Goal: Task Accomplishment & Management: Manage account settings

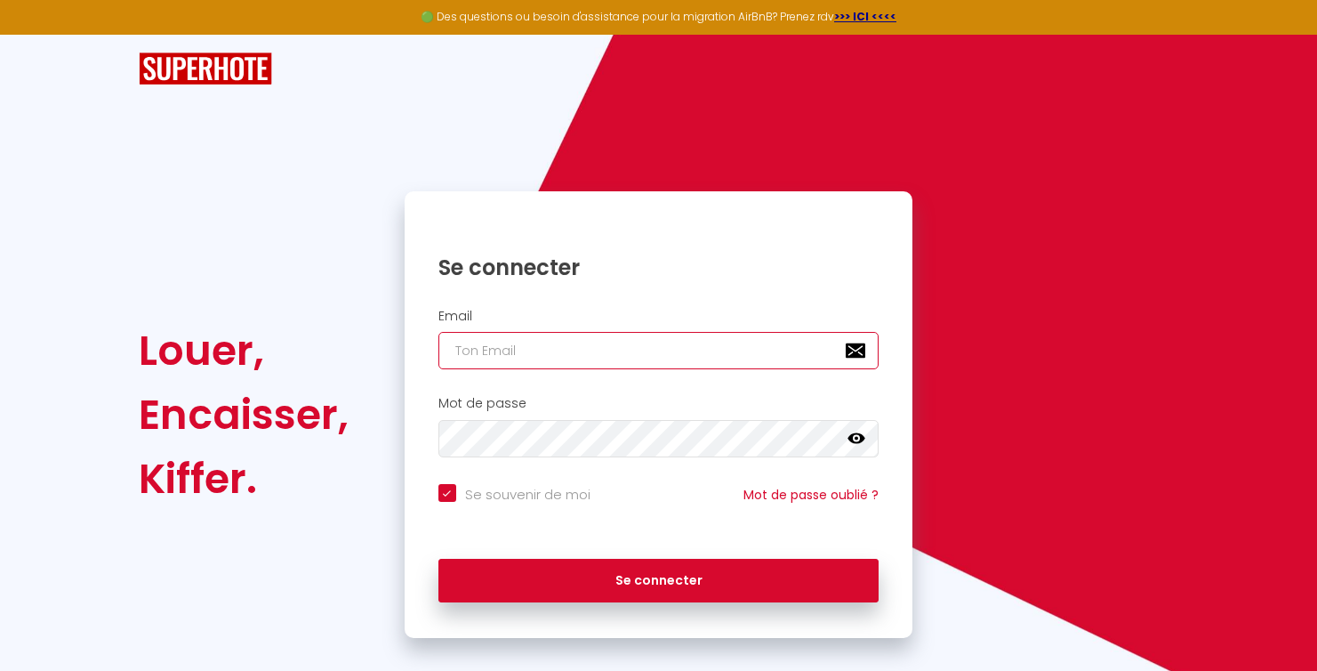
type input "[EMAIL_ADDRESS][DOMAIN_NAME]"
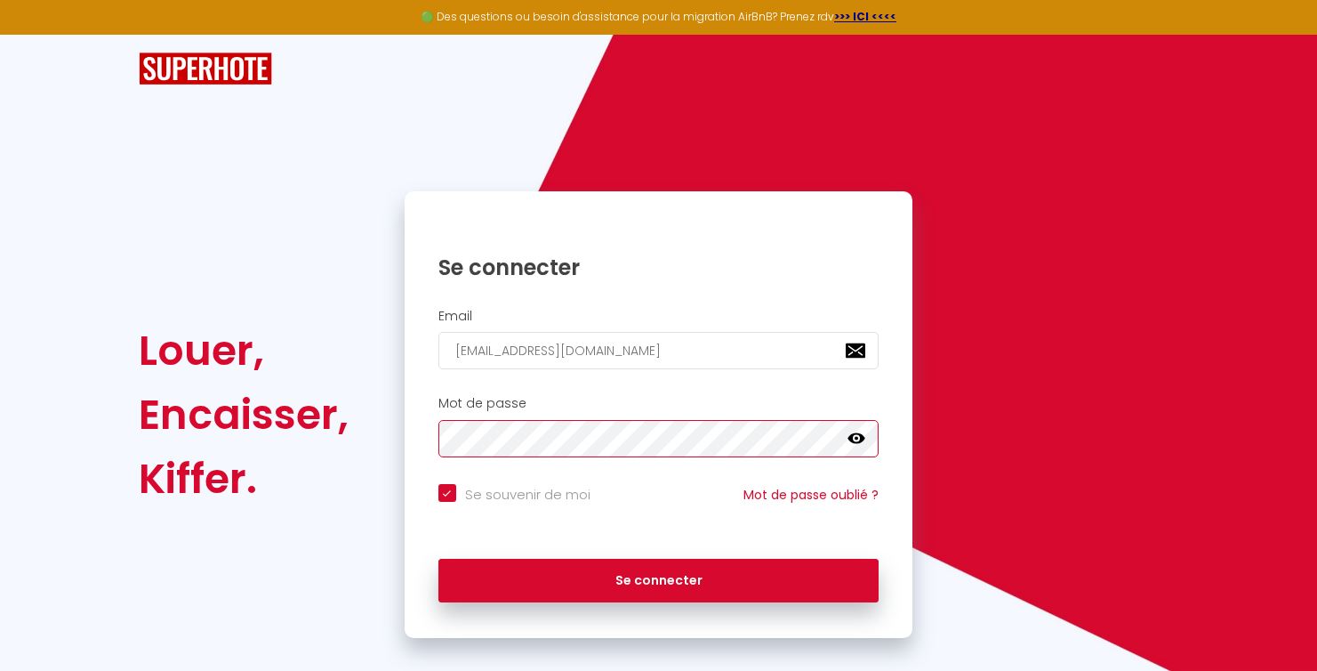
click at [658, 577] on button "Se connecter" at bounding box center [659, 581] width 441 height 44
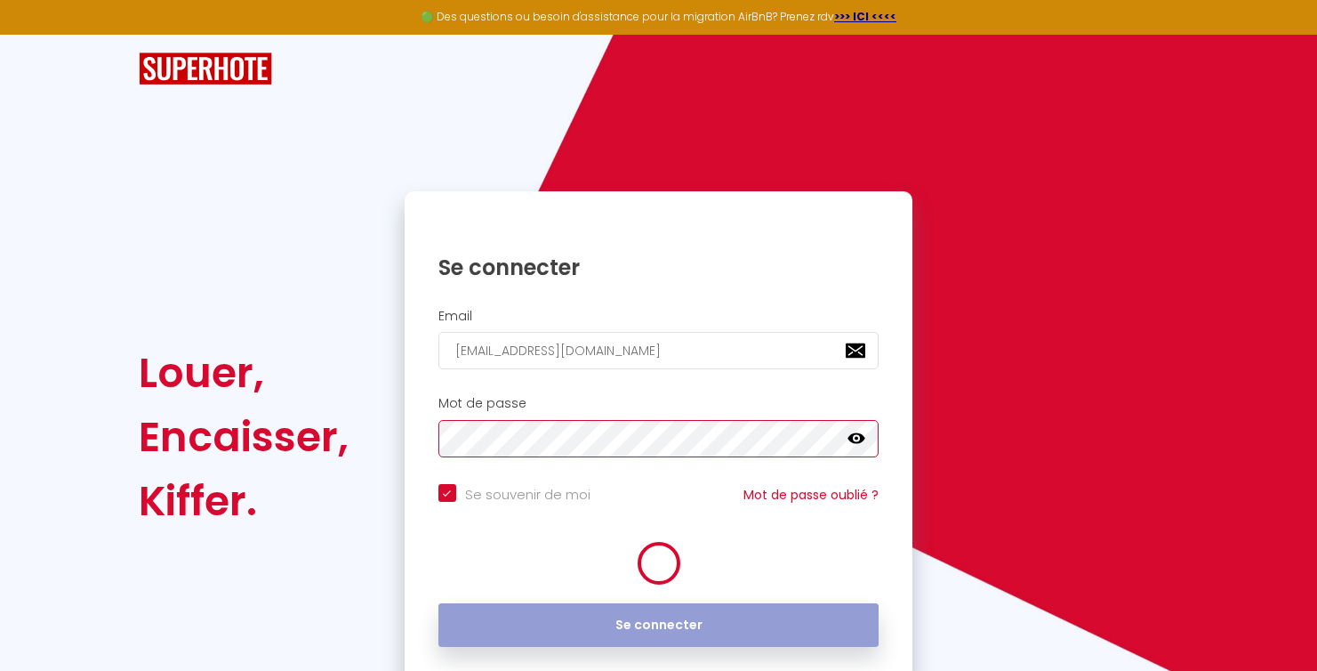
checkbox input "true"
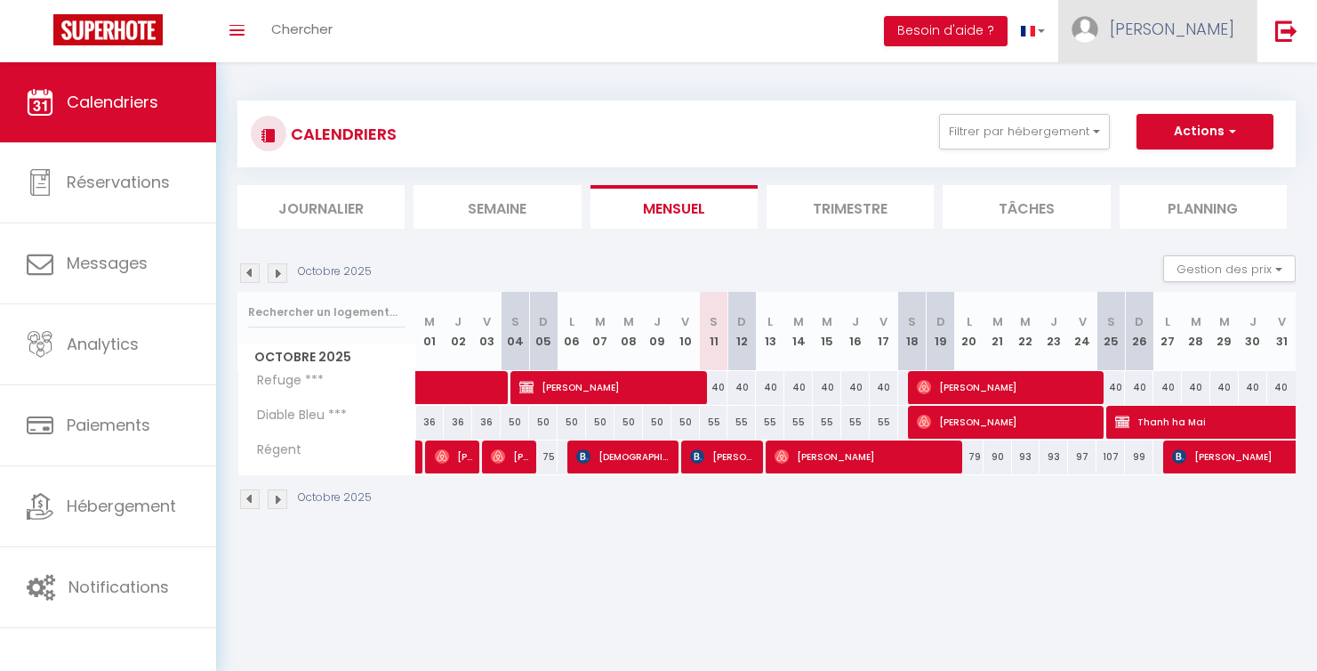
click at [1233, 36] on span "[PERSON_NAME]" at bounding box center [1172, 29] width 125 height 22
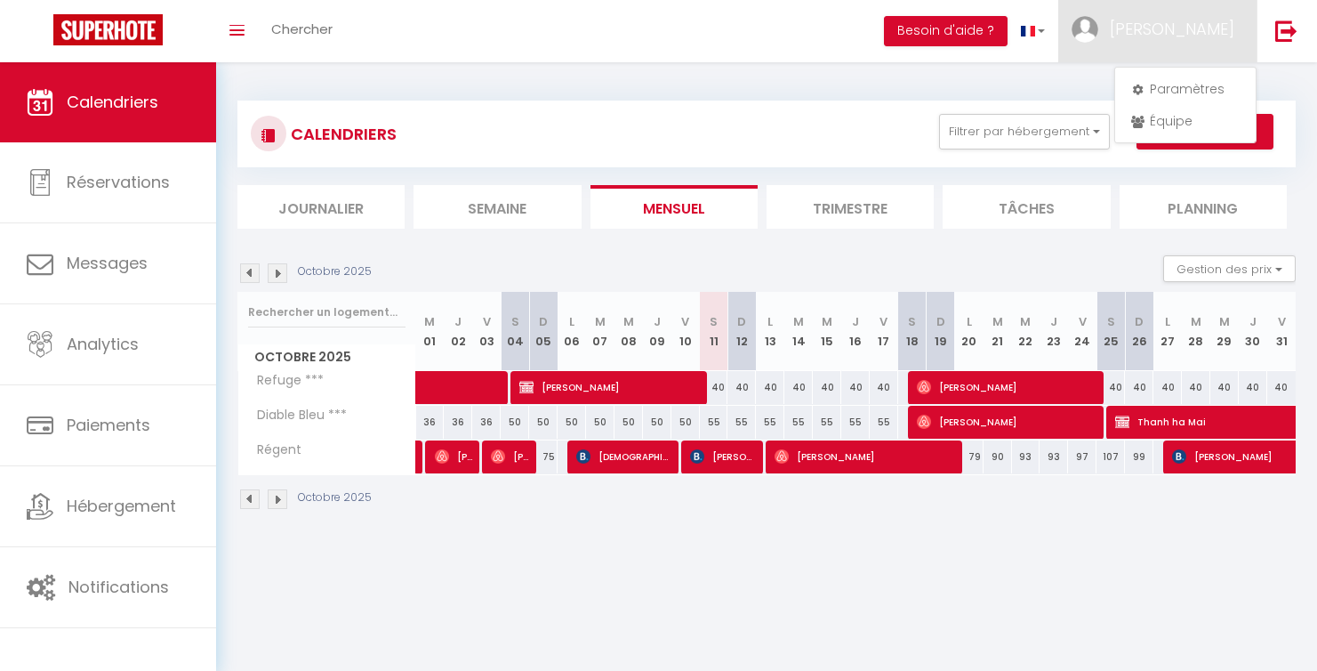
click at [1028, 64] on div "CALENDRIERS Filtrer par hébergement Tous Refuge *** Diable Bleu *** Régent Effa…" at bounding box center [766, 305] width 1101 height 487
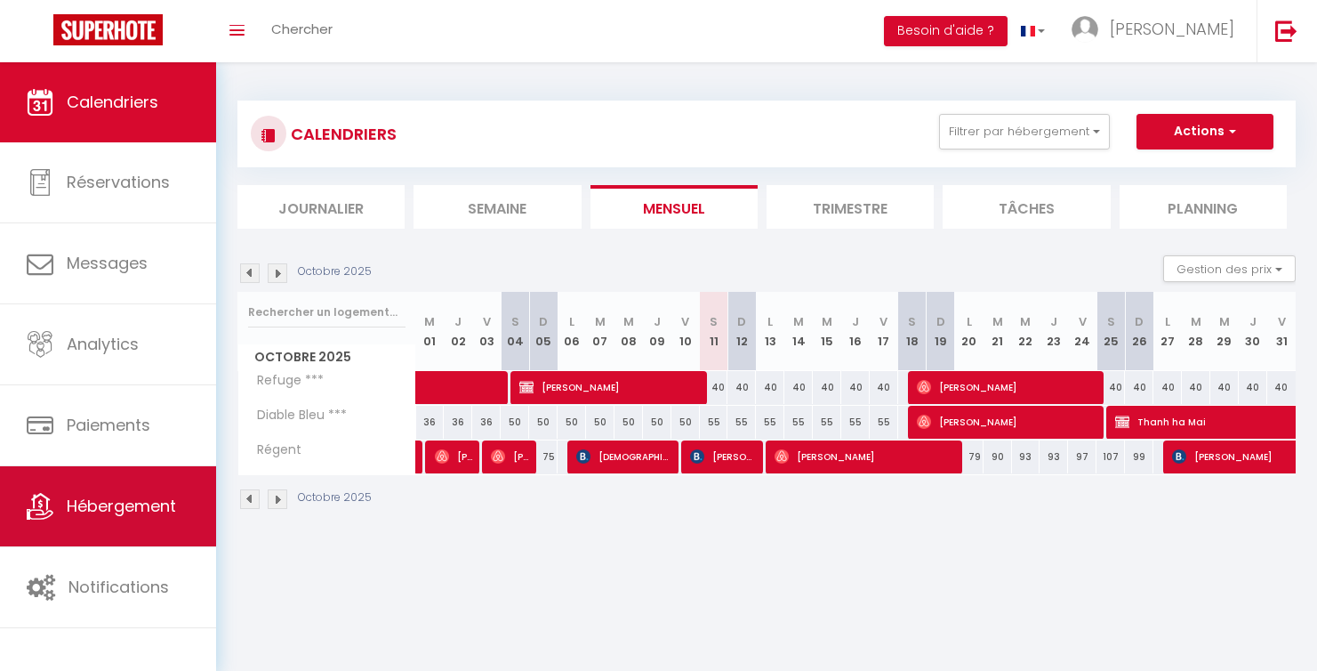
click at [140, 503] on span "Hébergement" at bounding box center [121, 506] width 109 height 22
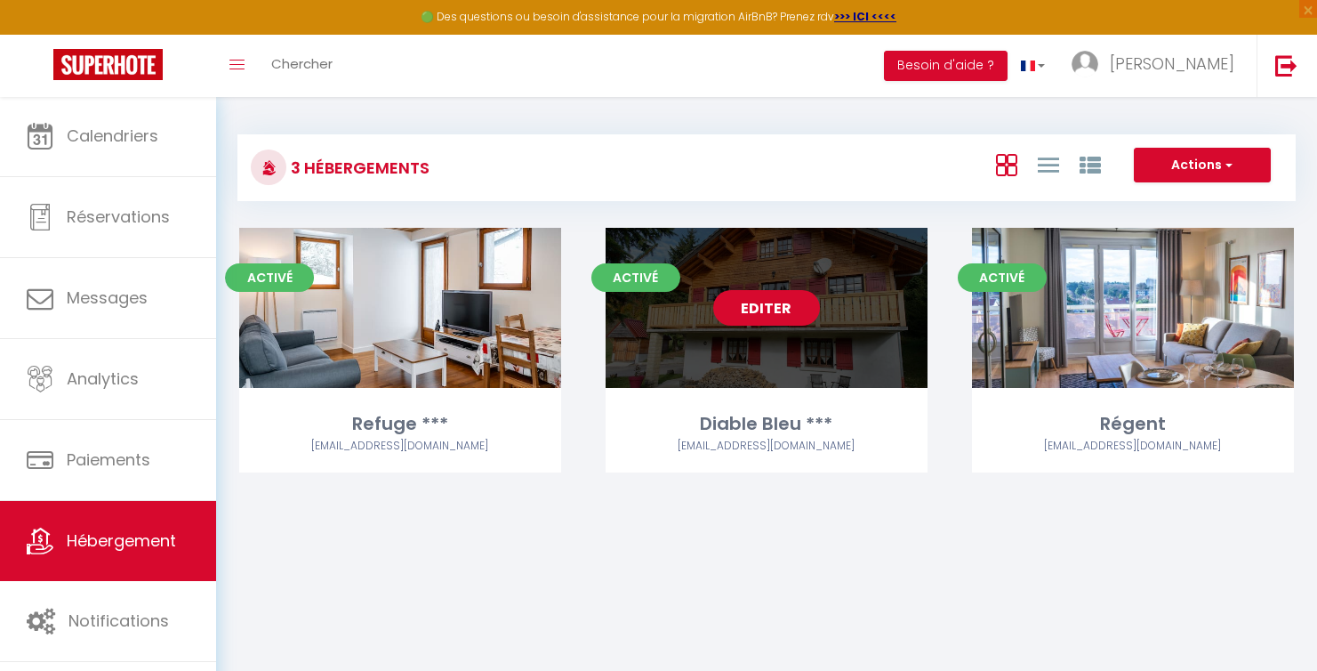
click at [757, 308] on link "Editer" at bounding box center [766, 308] width 107 height 36
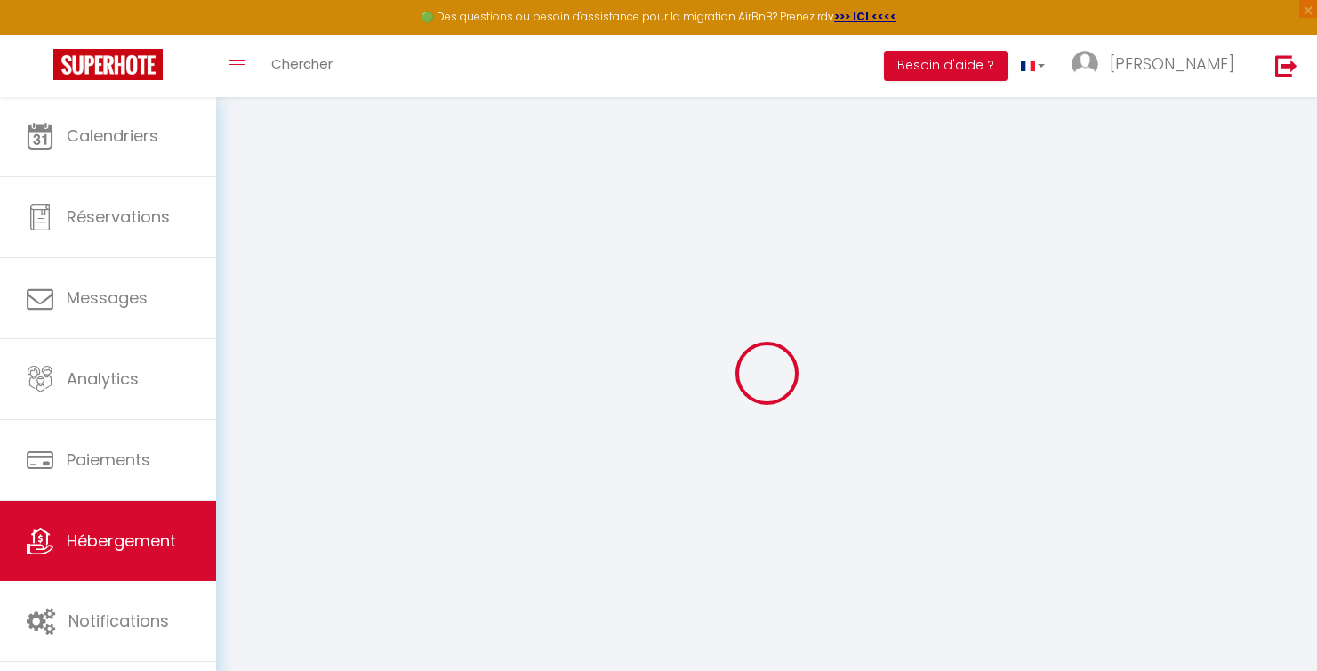
type input "Diable Bleu ***"
type input "[PERSON_NAME]"
type input "Bourgeois"
type input "[STREET_ADDRESS]"
type input "39310"
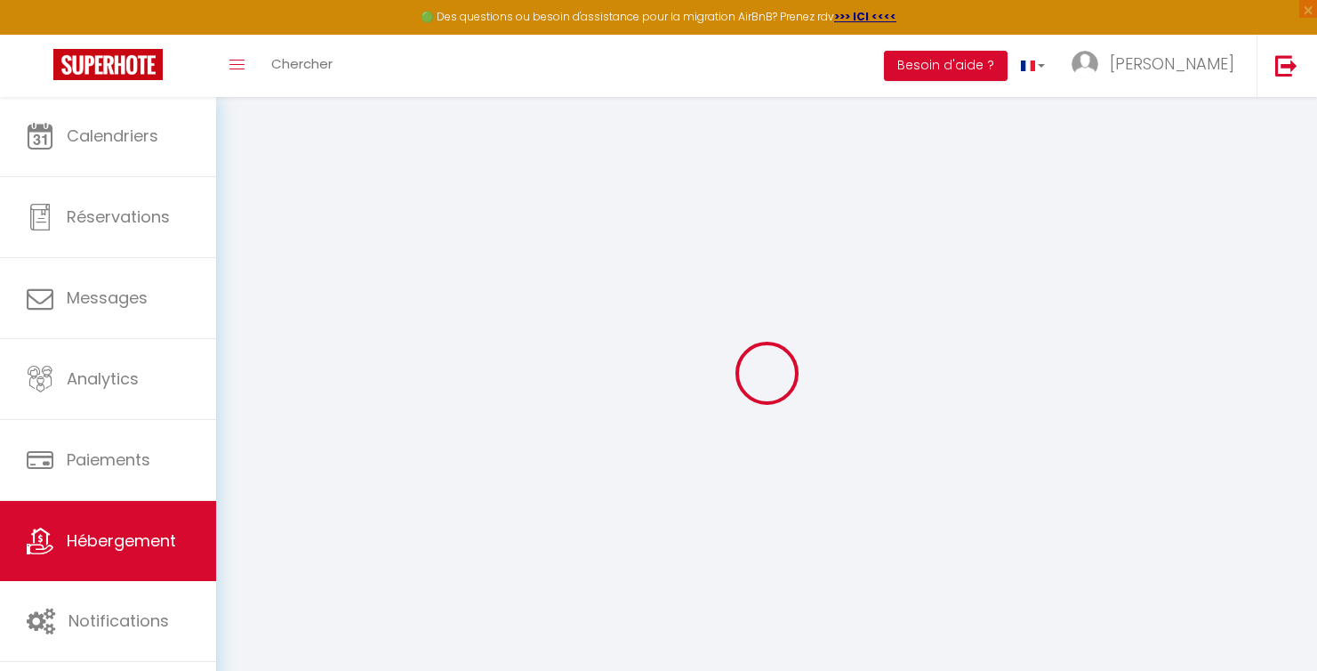
type input "Lamoura"
select select "2"
type input "50"
type input "200"
select select
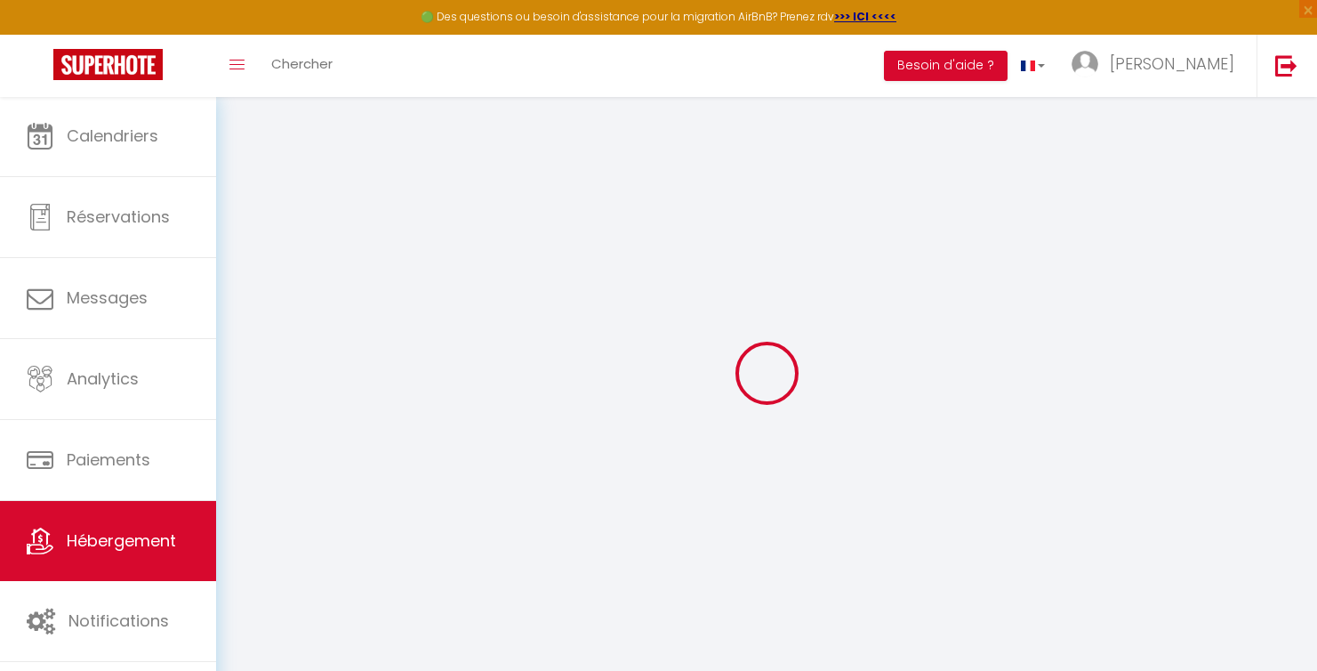
select select
type input "[STREET_ADDRESS]"
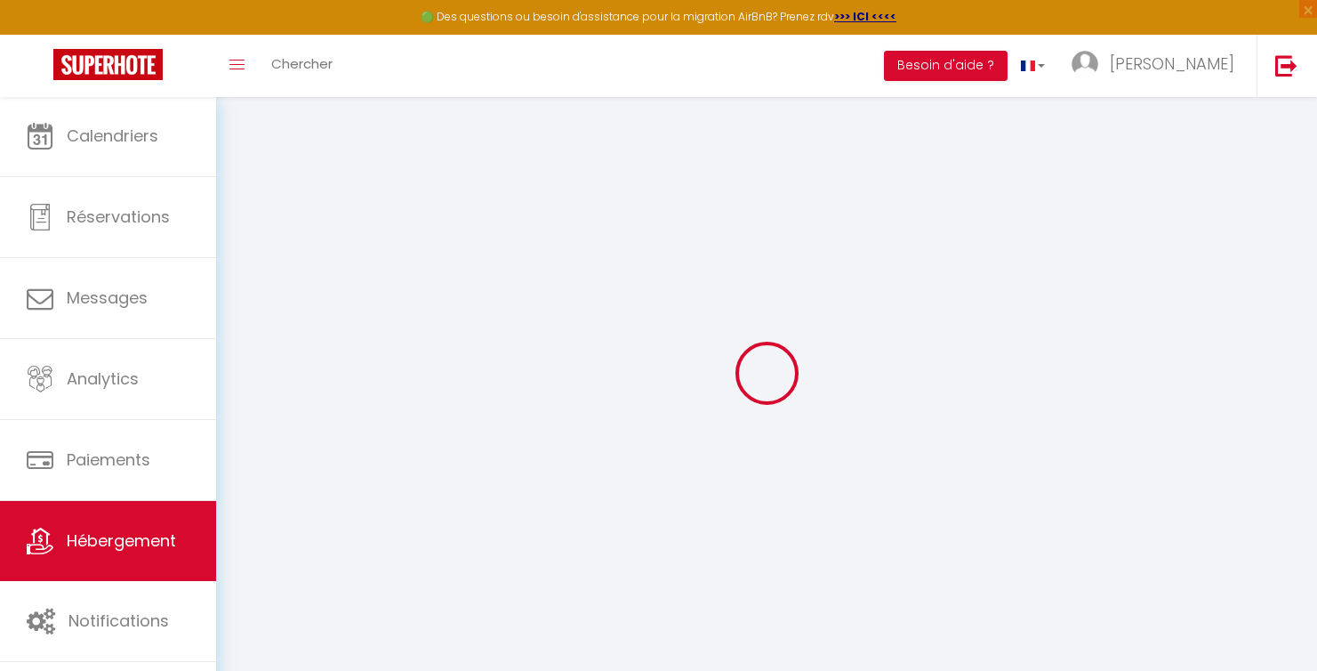
type input "39310"
type input "Lamoura"
type input "[EMAIL_ADDRESS][DOMAIN_NAME]"
select select
checkbox input "true"
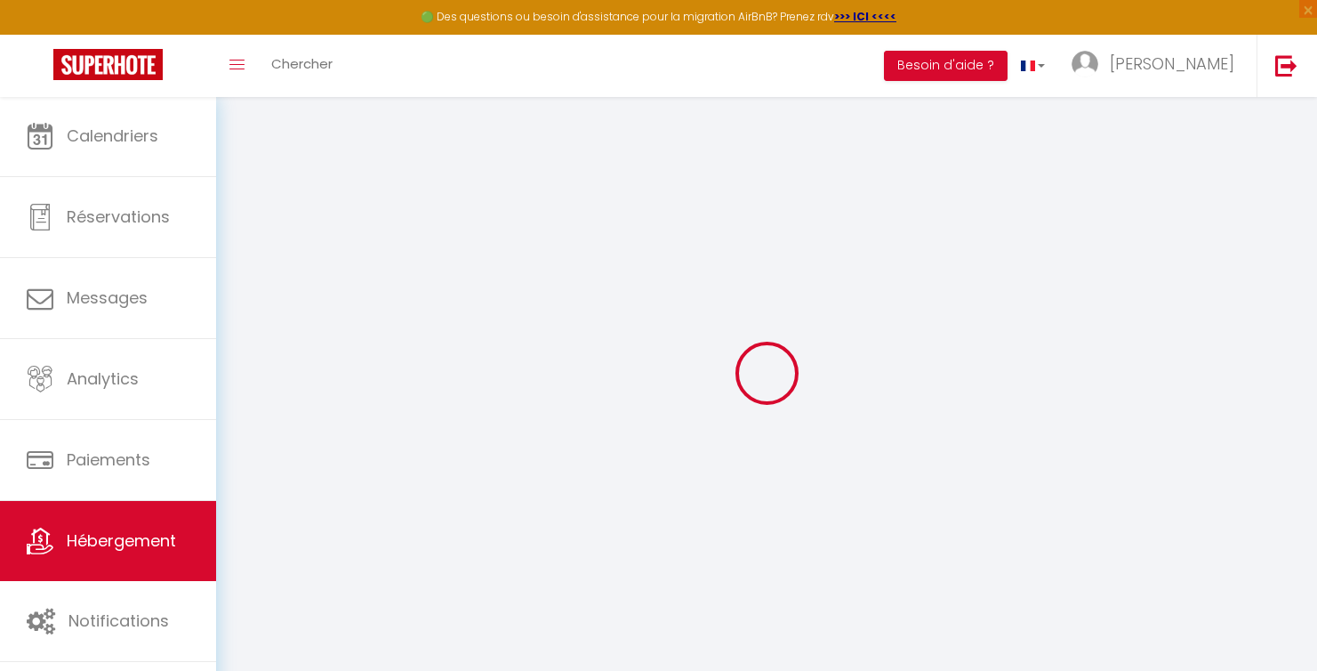
checkbox input "false"
type input "0"
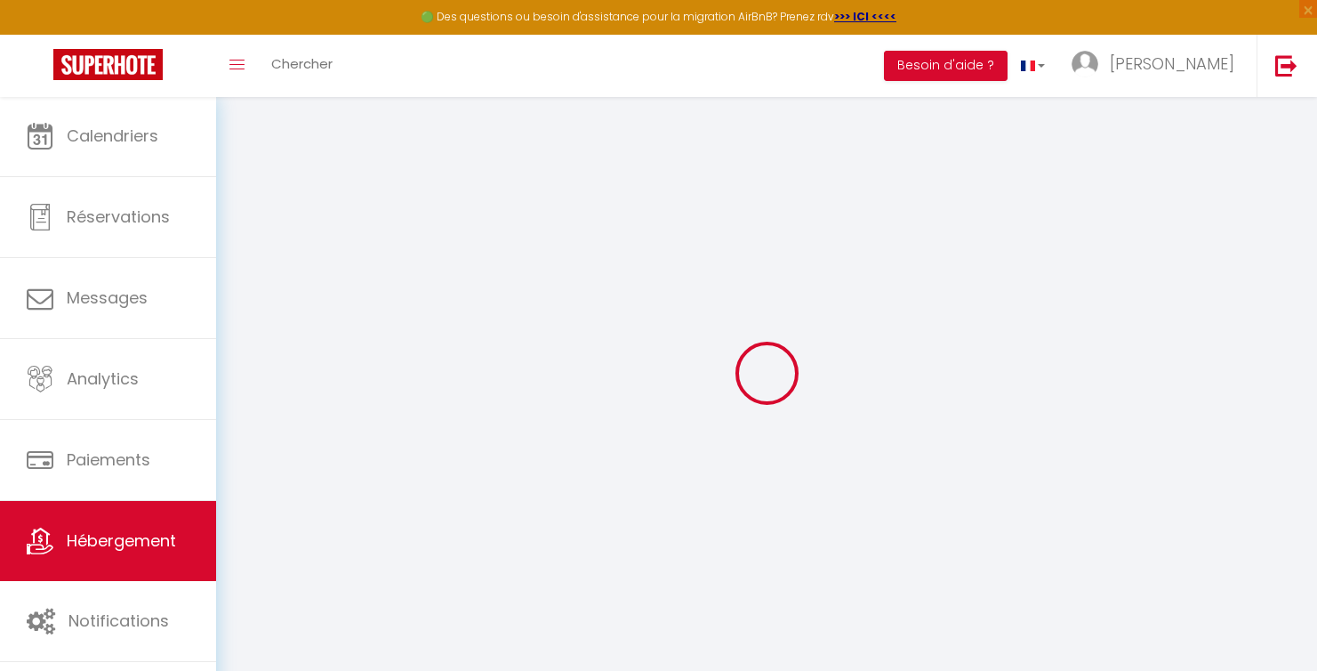
type input "0"
select select
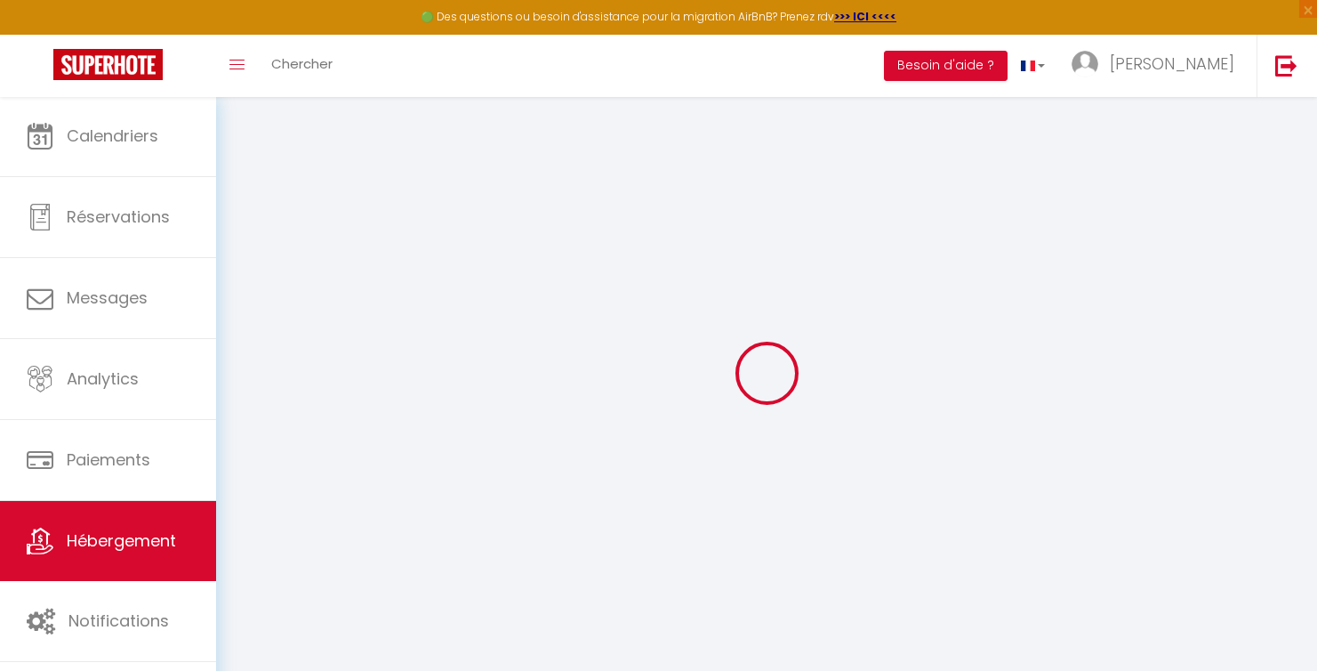
select select
checkbox input "true"
checkbox input "false"
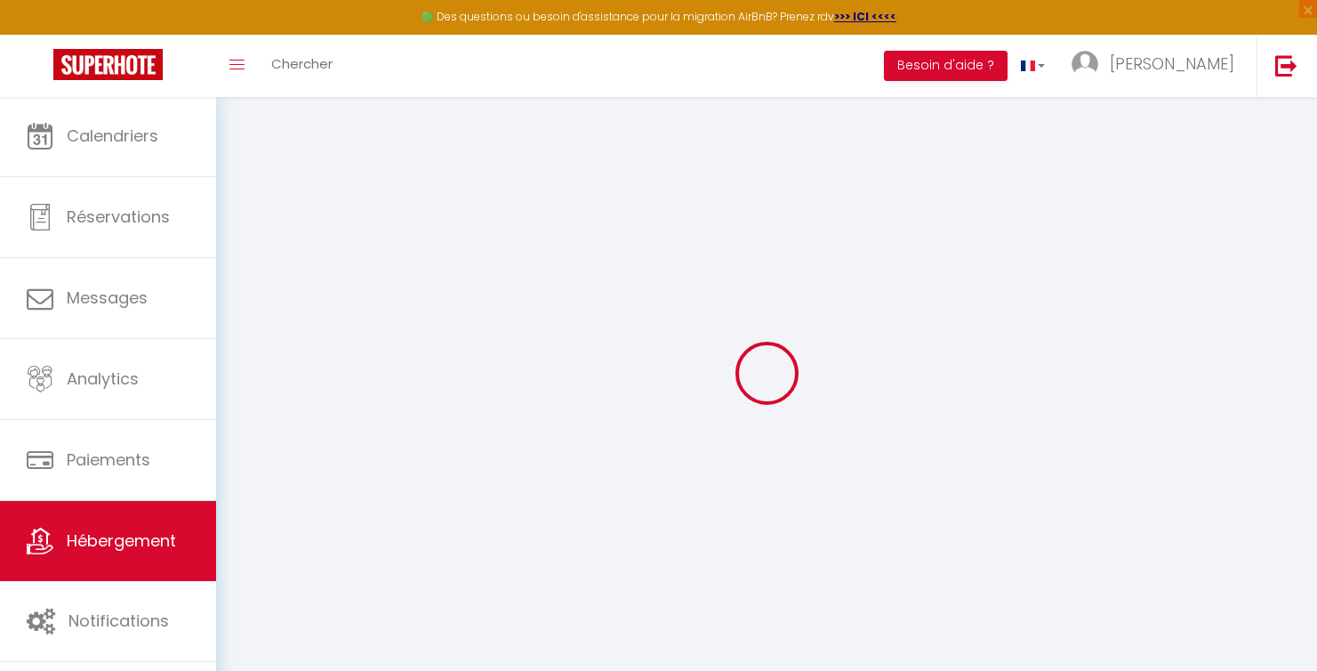
checkbox input "false"
select select
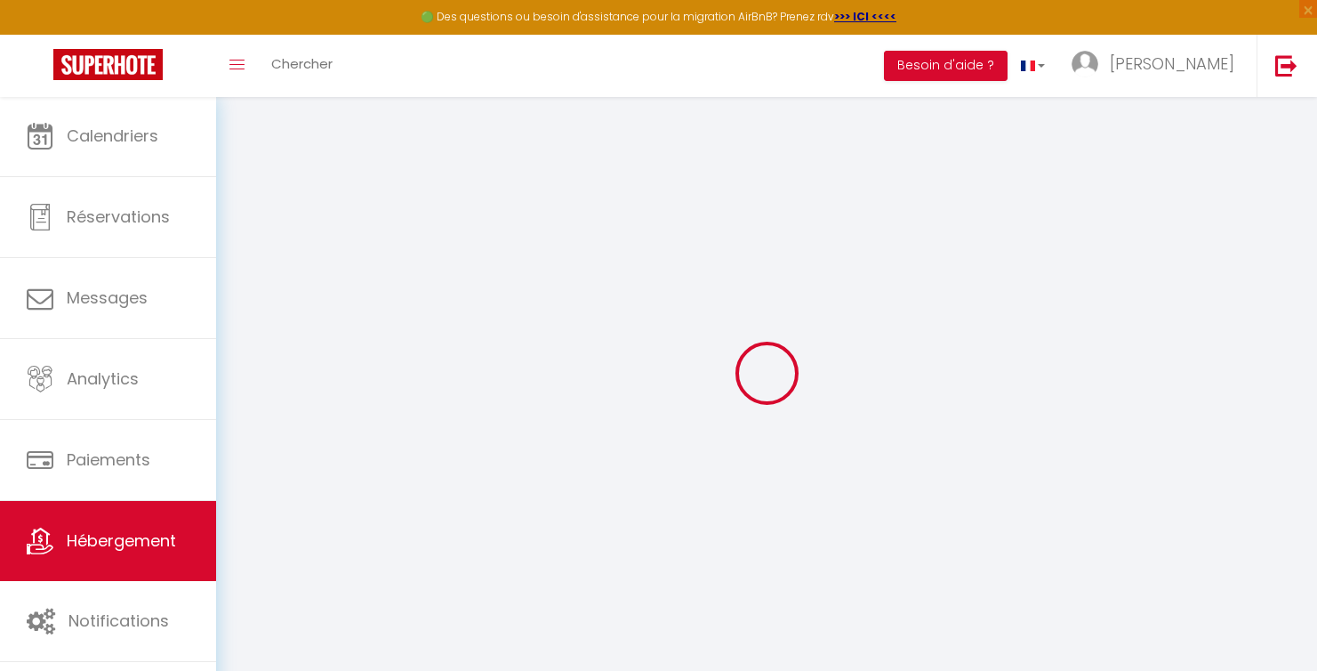
select select
checkbox input "true"
checkbox input "false"
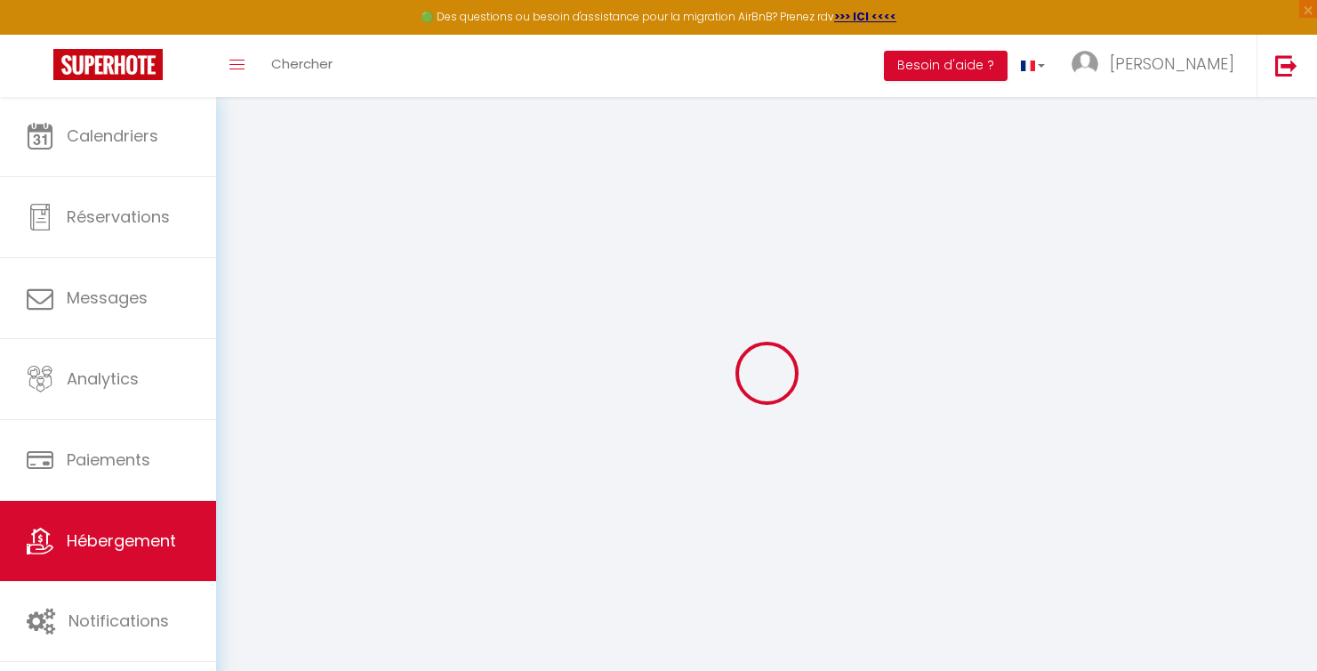
checkbox input "false"
select select
checkbox input "true"
checkbox input "false"
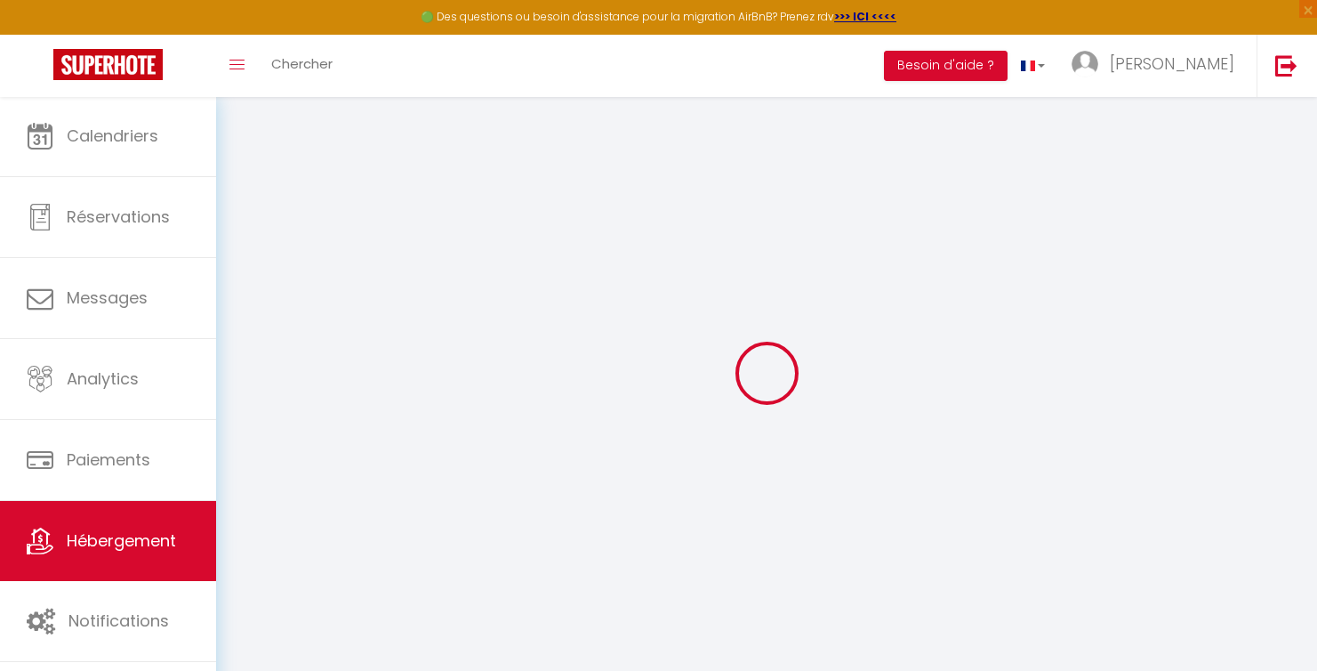
checkbox input "false"
select select
checkbox input "true"
checkbox input "false"
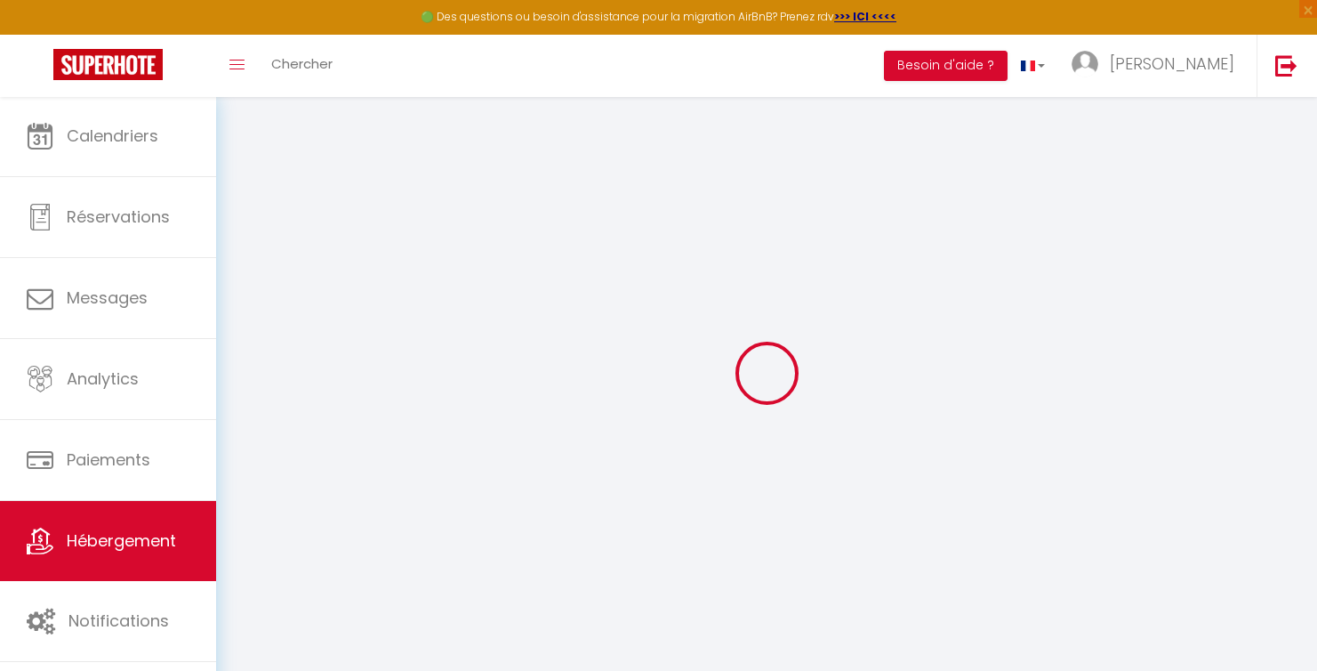
checkbox input "false"
select select
checkbox input "true"
checkbox input "false"
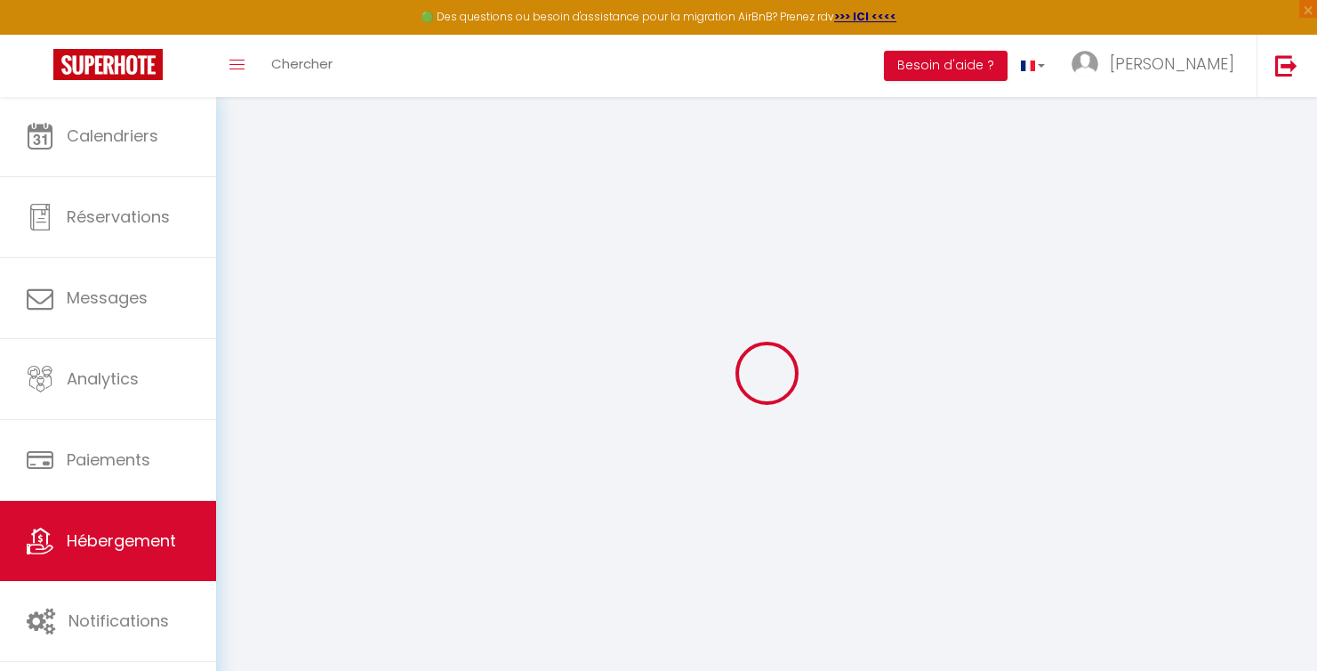
checkbox input "false"
select select
checkbox input "true"
checkbox input "false"
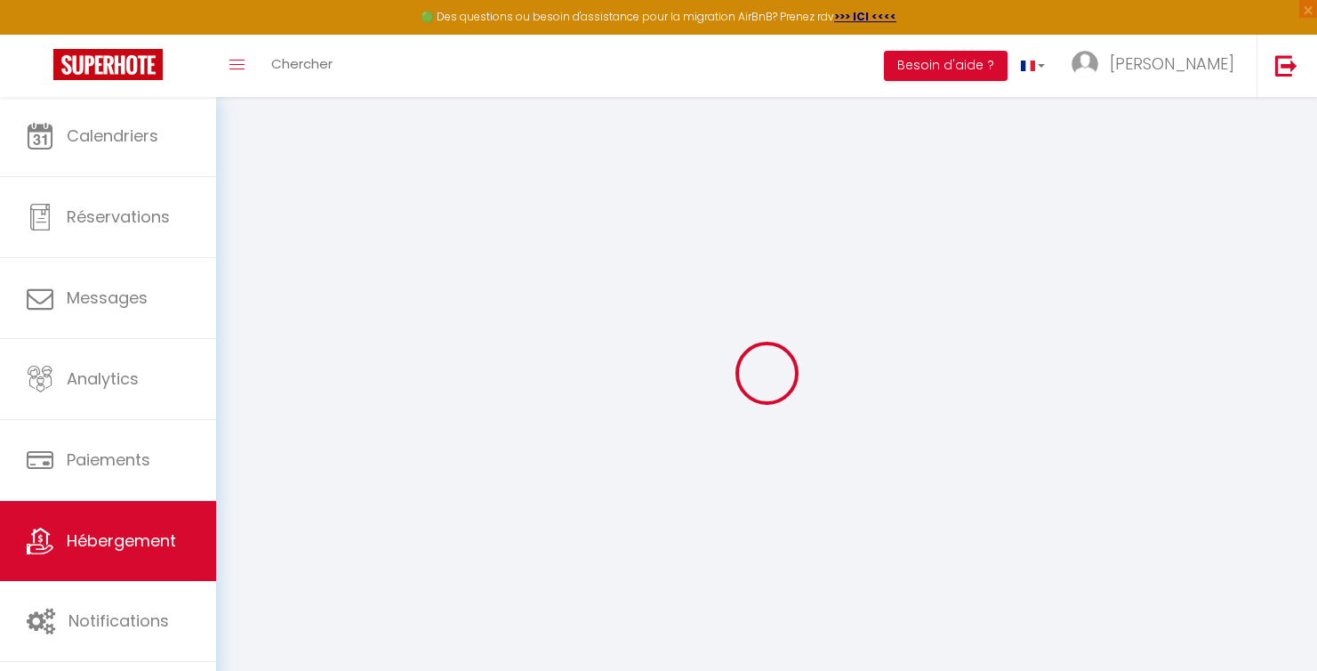
checkbox input "false"
select select "15:00"
select select "23:45"
select select "10:00"
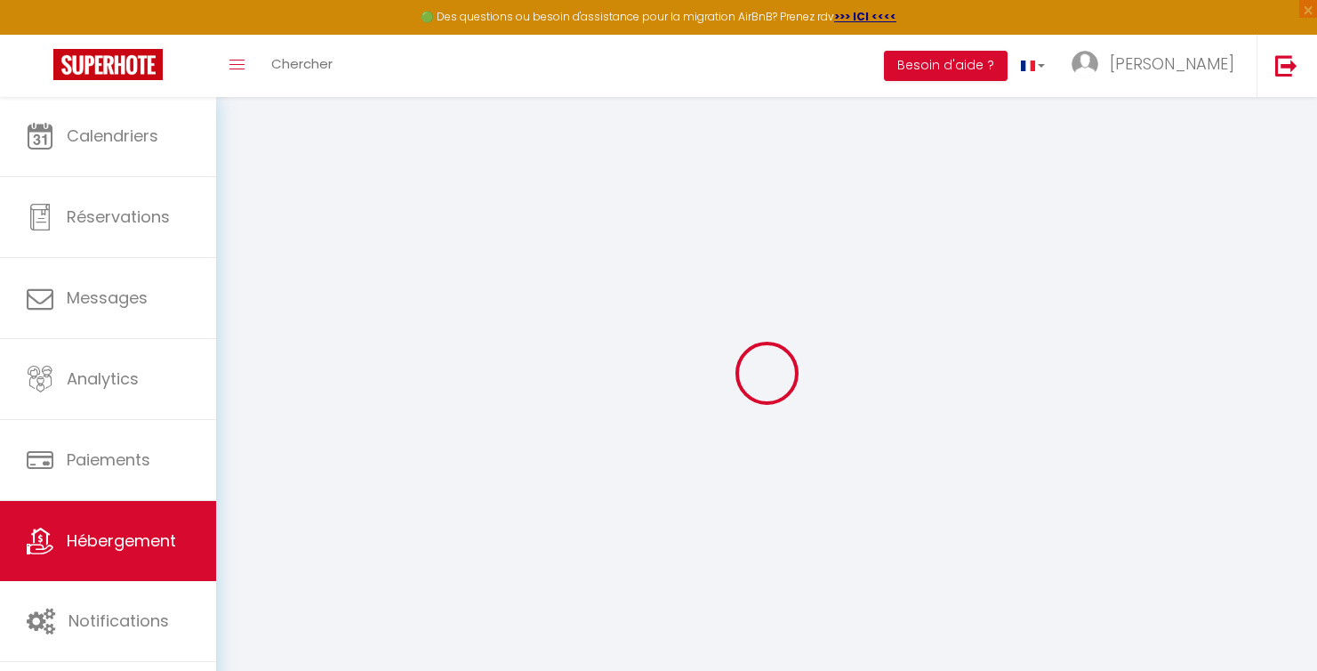
select select "30"
select select "120"
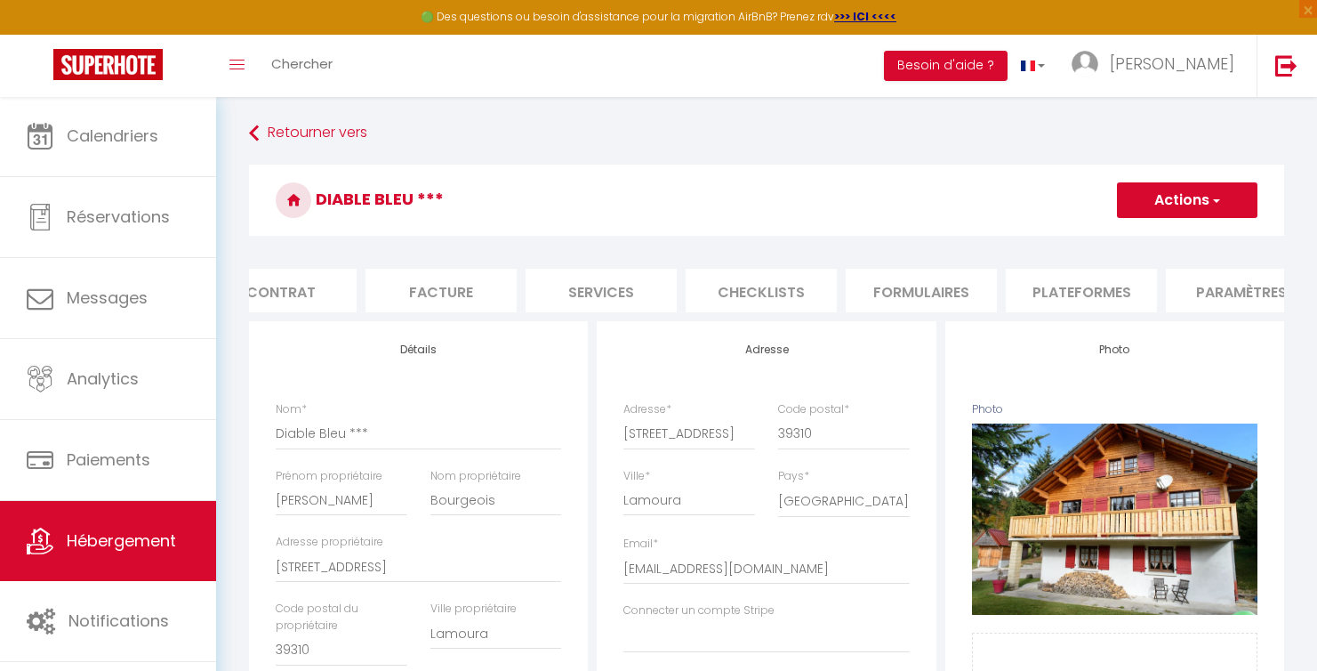
scroll to position [0, 204]
click at [636, 296] on li "Services" at bounding box center [601, 291] width 151 height 44
checkbox input "true"
checkbox input "false"
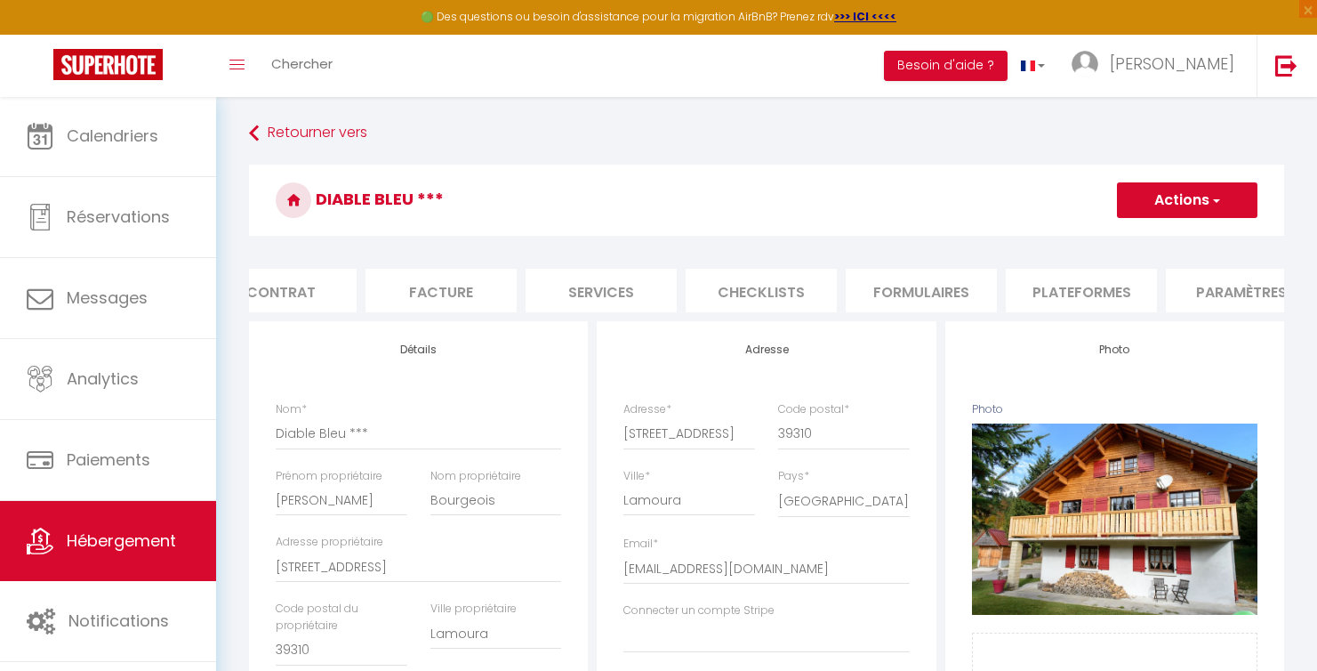
checkbox input "false"
checkbox input "true"
checkbox input "false"
checkbox input "true"
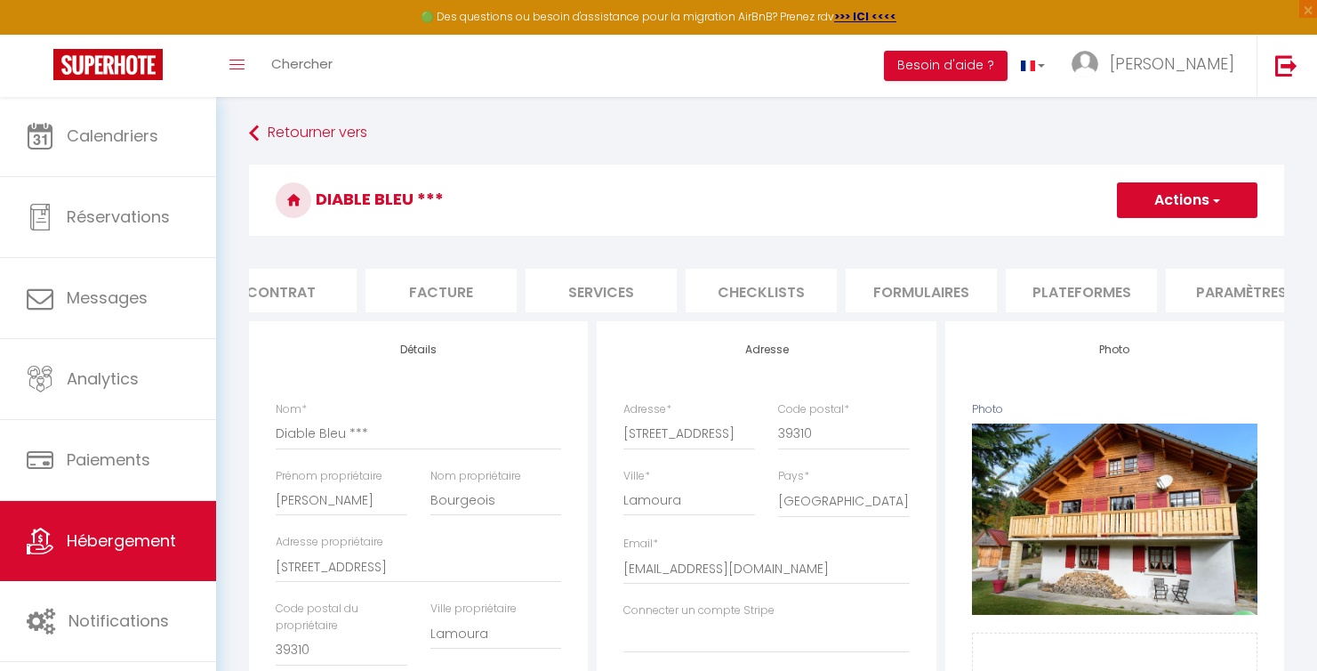
checkbox input "true"
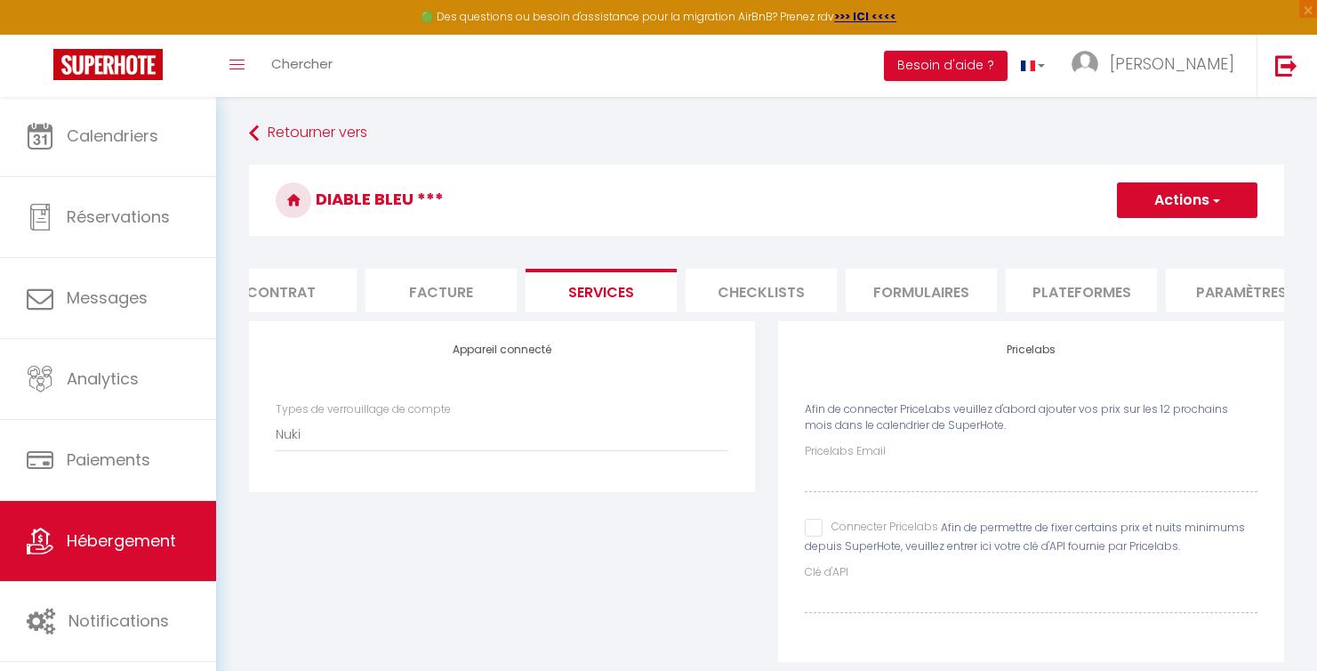
click at [751, 297] on li "Checklists" at bounding box center [761, 291] width 151 height 44
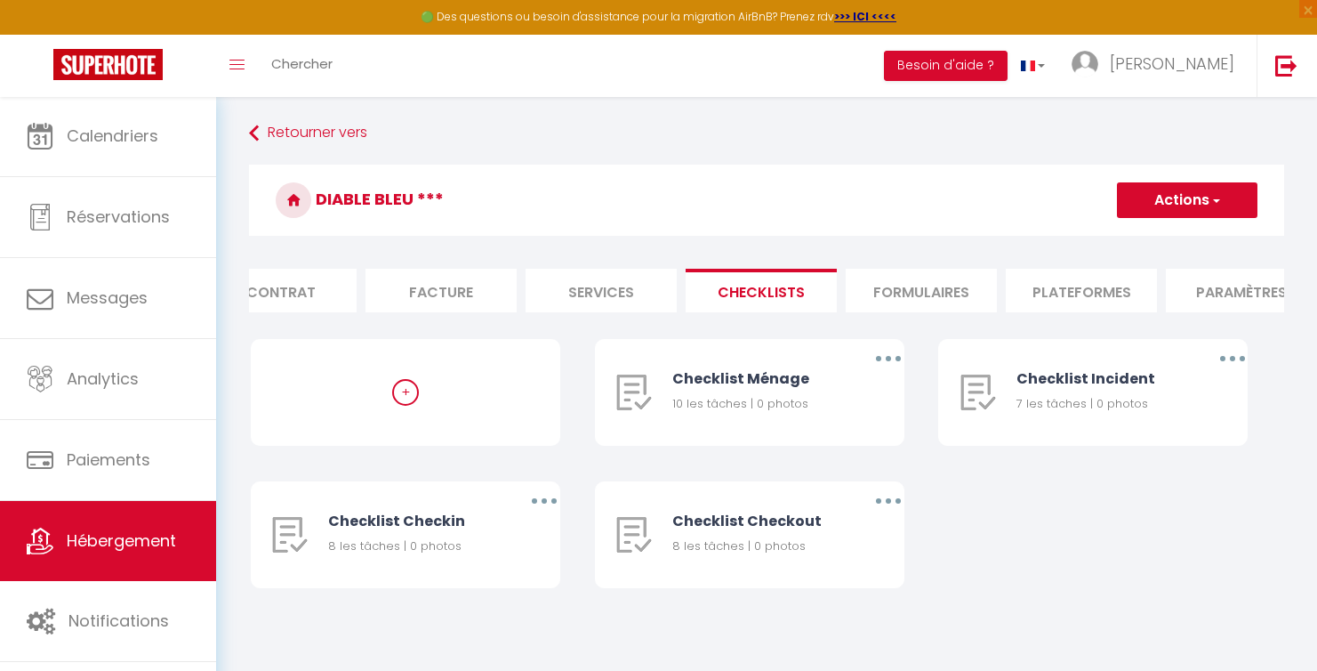
click at [1217, 284] on li "Paramètres" at bounding box center [1241, 291] width 151 height 44
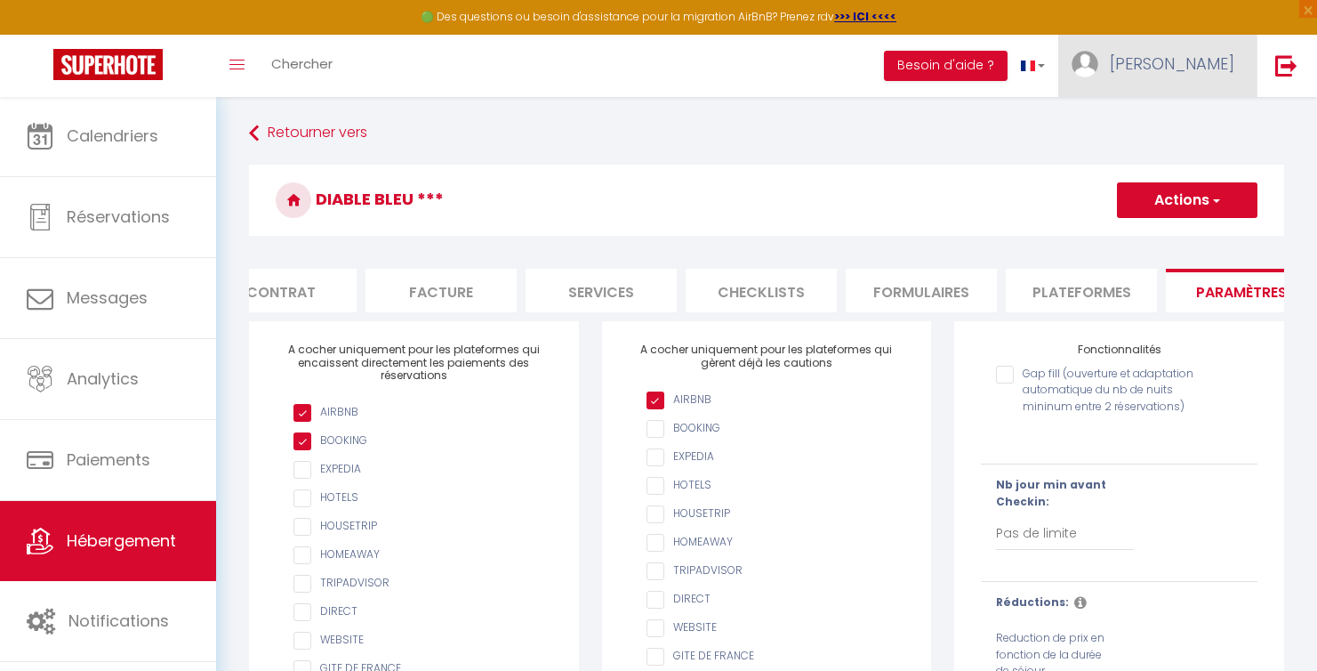
click at [1213, 58] on span "[PERSON_NAME]" at bounding box center [1172, 63] width 125 height 22
click at [1198, 113] on link "Paramètres" at bounding box center [1186, 124] width 132 height 30
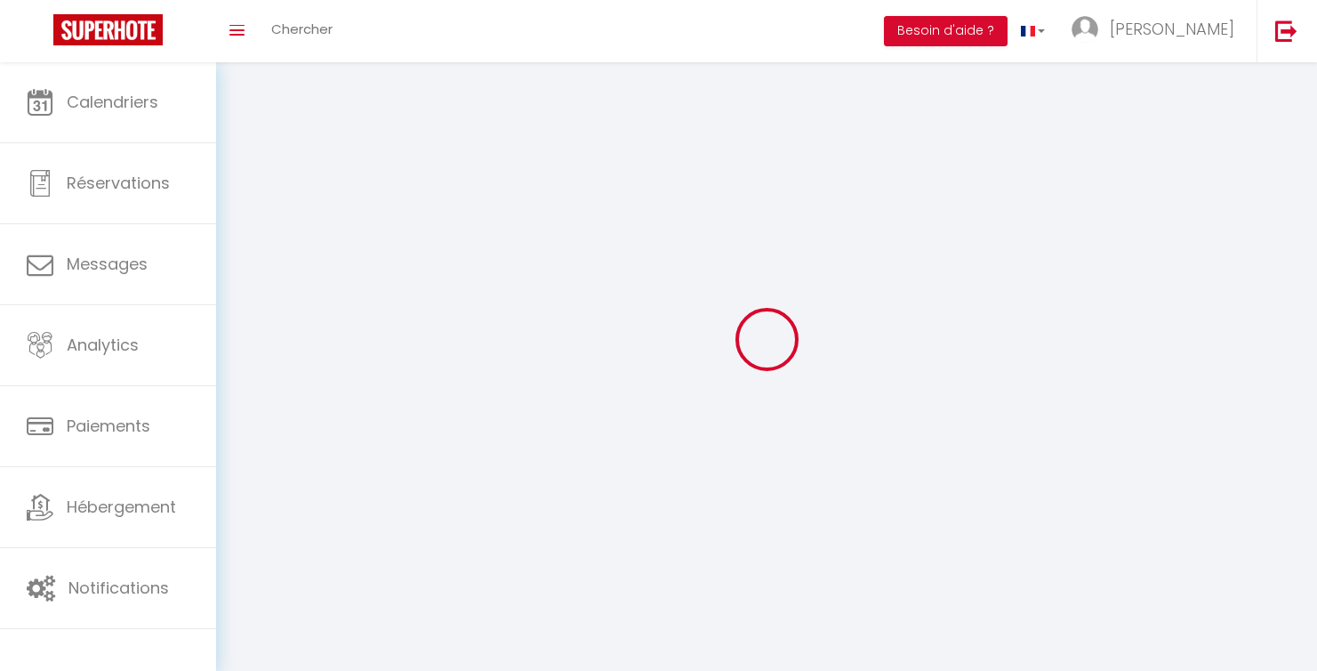
type input "[PERSON_NAME]"
type input "Bourgeois"
type input "0677230568"
type input "[STREET_ADDRESS]"
type input "39310"
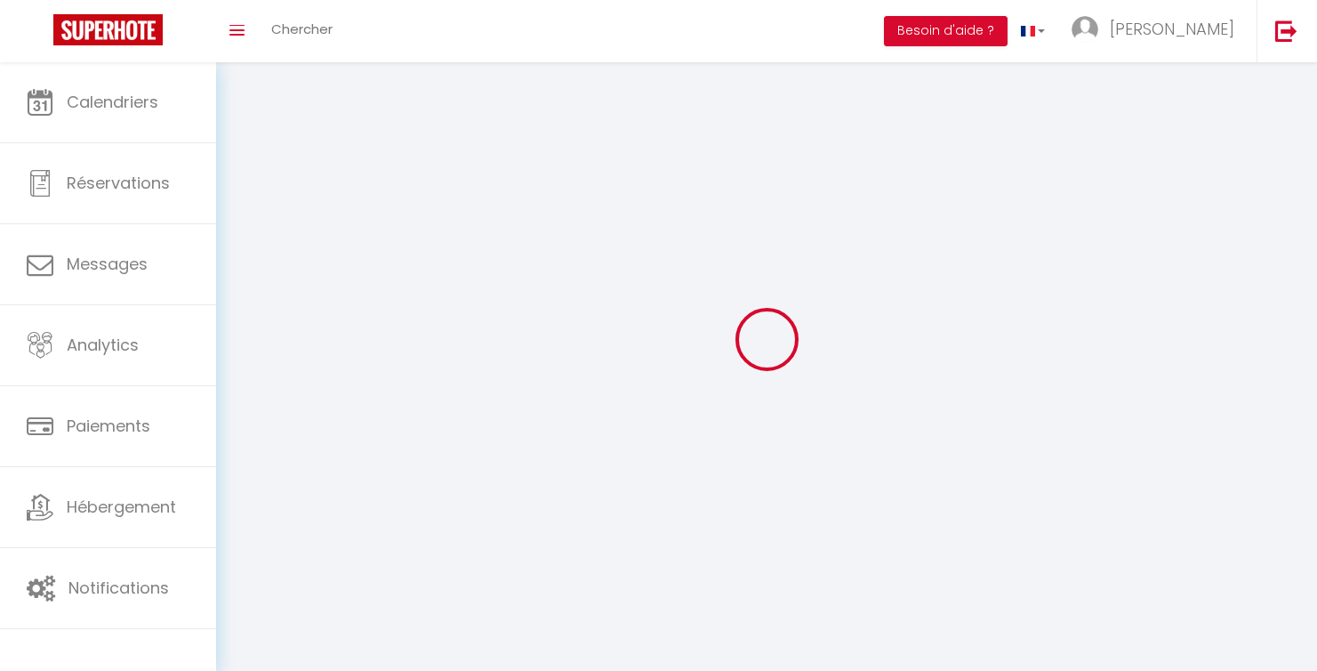
type input "Lamoura"
type input "DzwNEyqLGMeNkfATGRVE2vC97"
type input "02xDMAxTCRrXnBYUZyEuc9wn8"
type input "[URL][DOMAIN_NAME]"
select select "1"
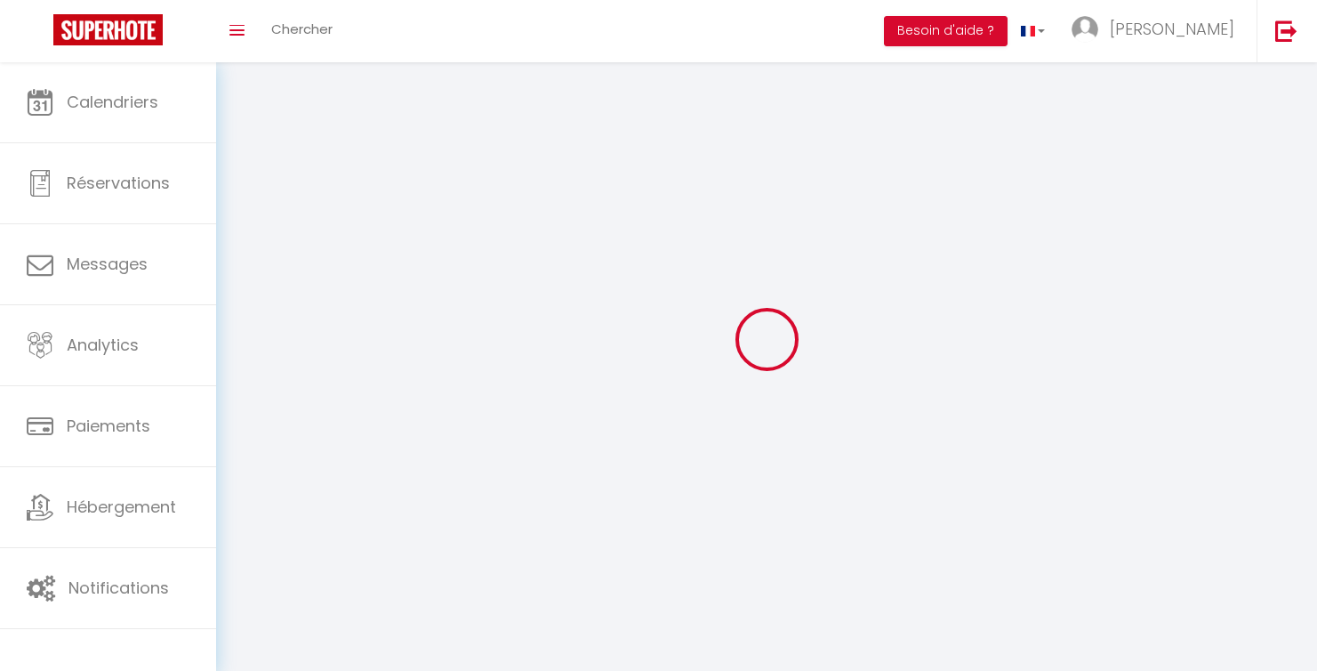
select select "28"
select select "fr"
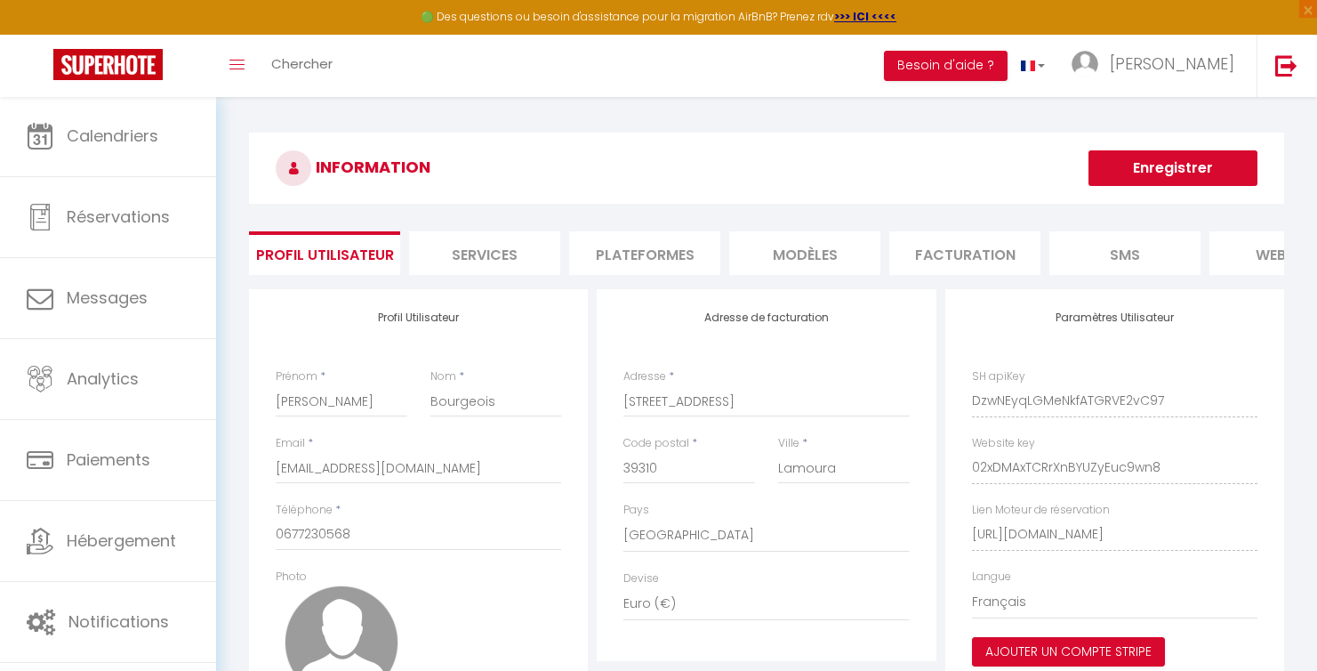
click at [473, 244] on li "Services" at bounding box center [484, 253] width 151 height 44
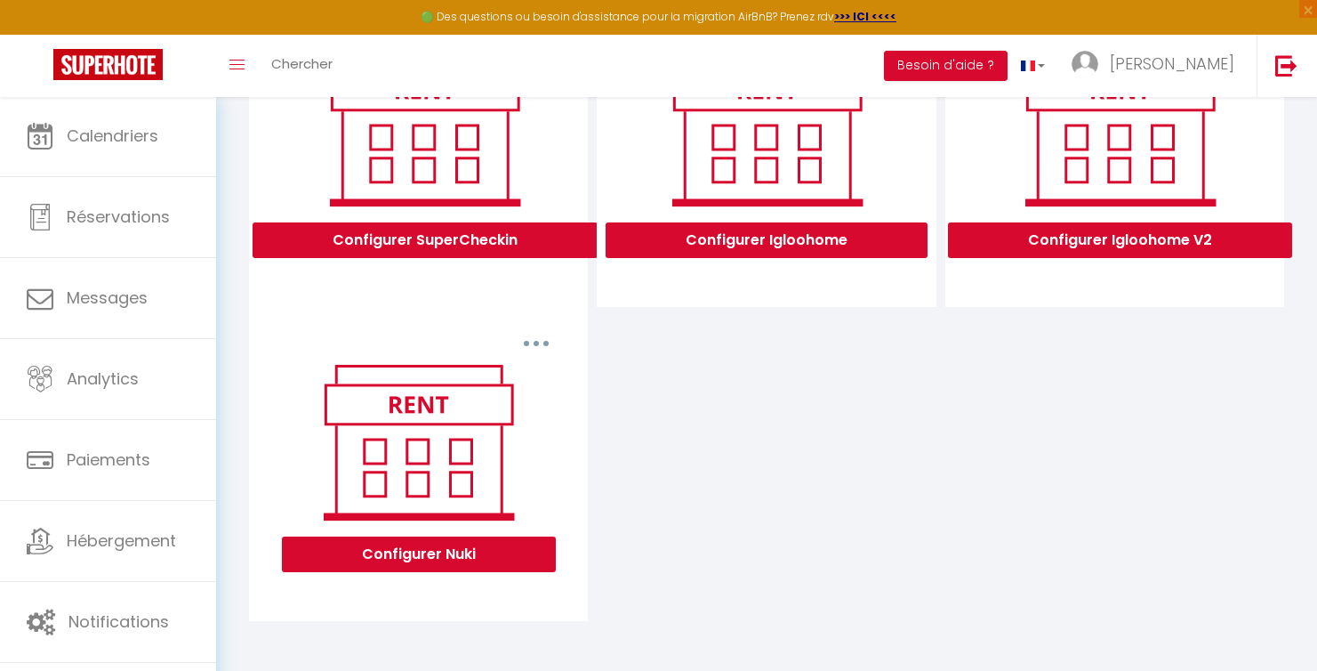
scroll to position [632, 0]
